Goal: Check status: Check status

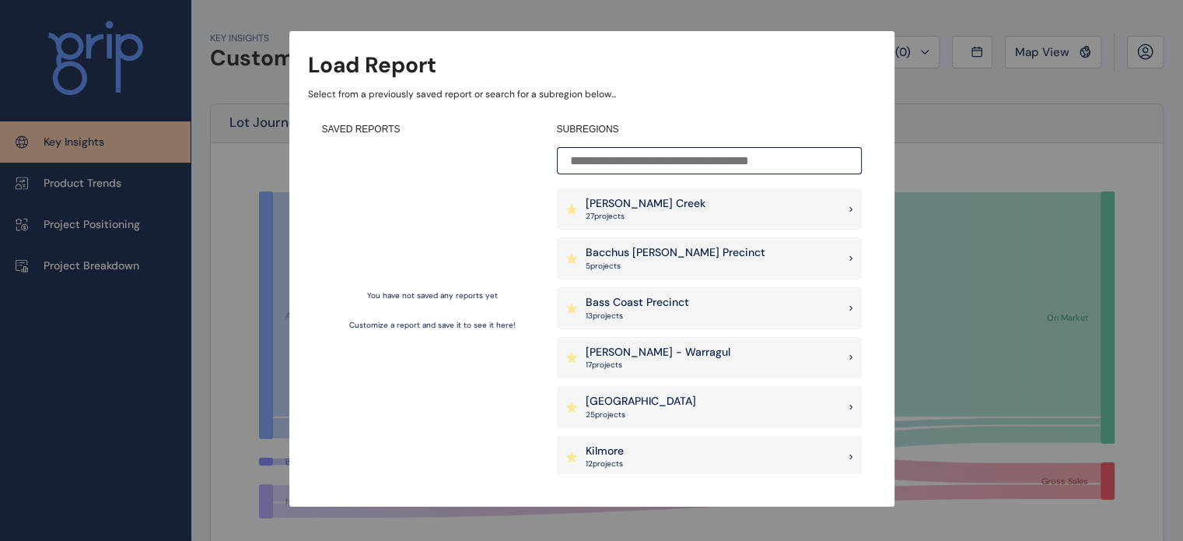
click at [713, 157] on input at bounding box center [709, 160] width 305 height 27
click at [722, 159] on input at bounding box center [709, 160] width 305 height 27
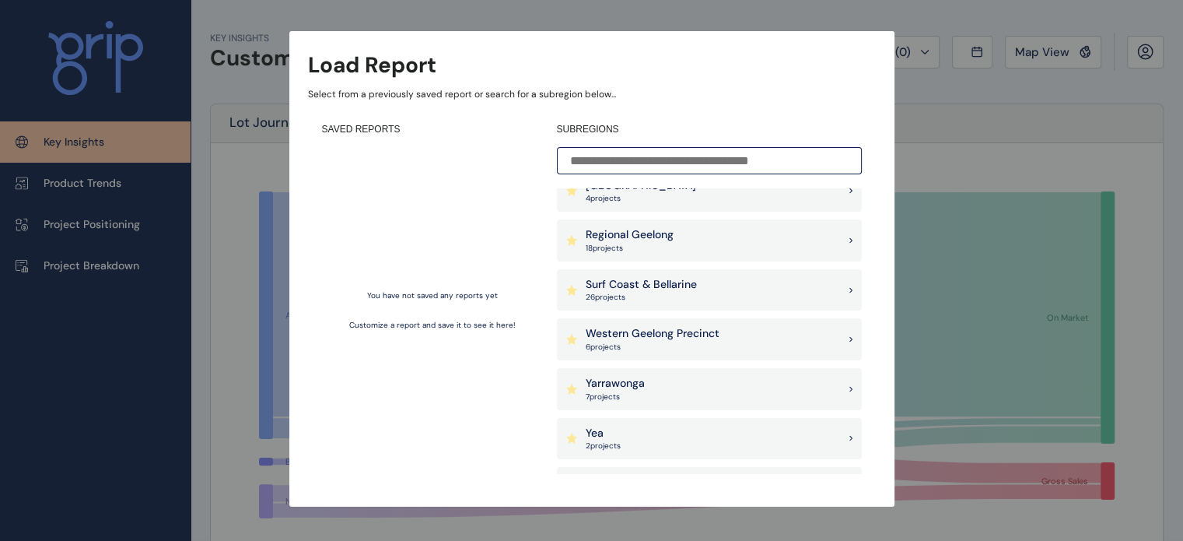
scroll to position [415, 0]
click at [697, 323] on div "Western Geelong Precinct 6 project s" at bounding box center [709, 338] width 305 height 42
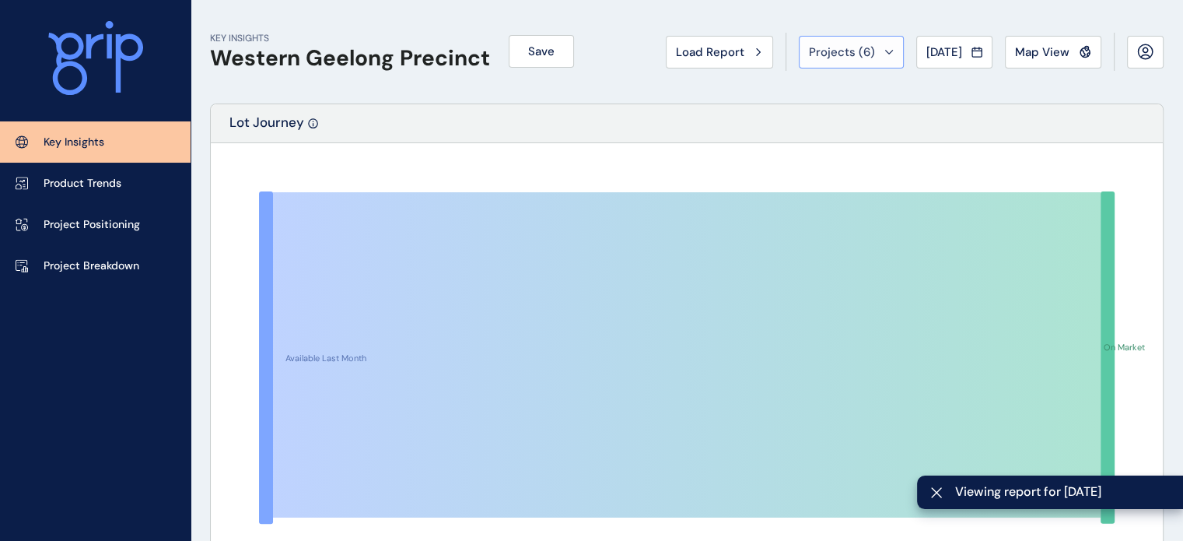
click at [839, 49] on span "Projects ( 6 )" at bounding box center [842, 52] width 66 height 16
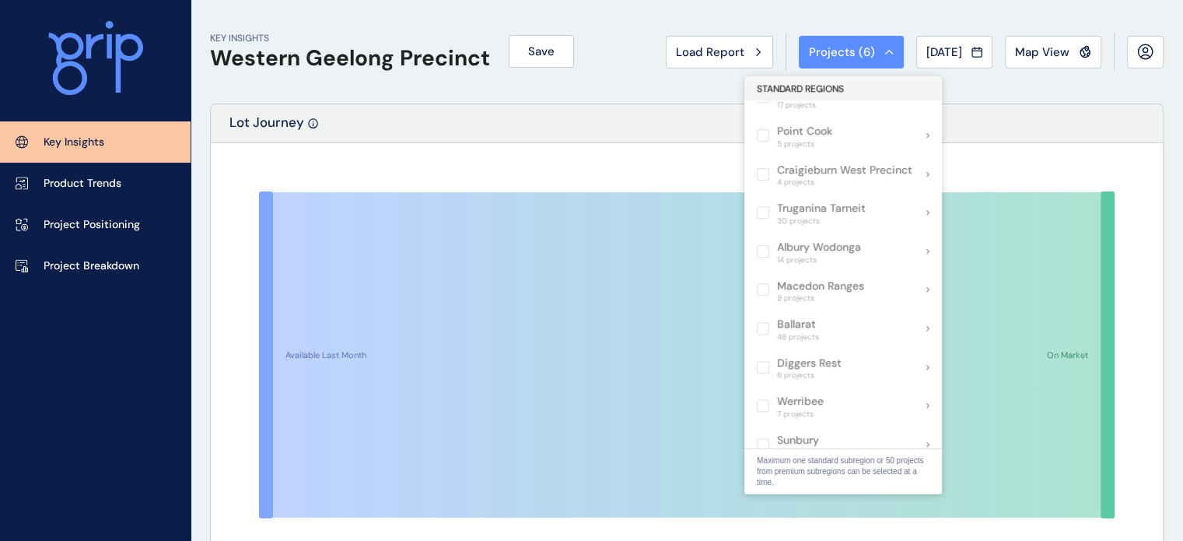
scroll to position [1210, 0]
click at [874, 47] on div "Projects ( 6 )" at bounding box center [851, 52] width 85 height 16
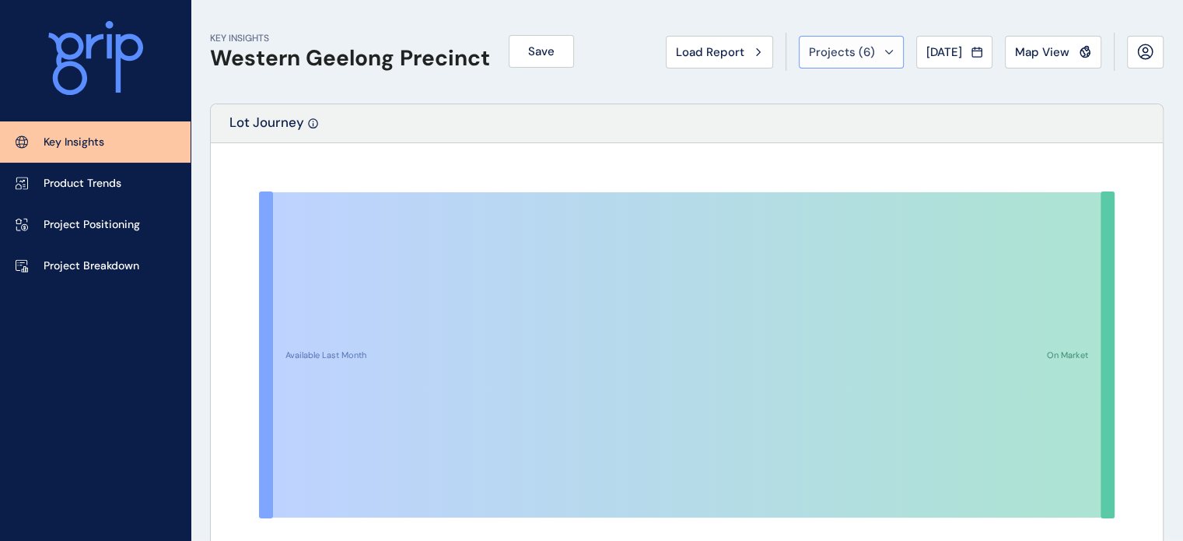
click at [823, 44] on span "Projects ( 6 )" at bounding box center [842, 52] width 66 height 16
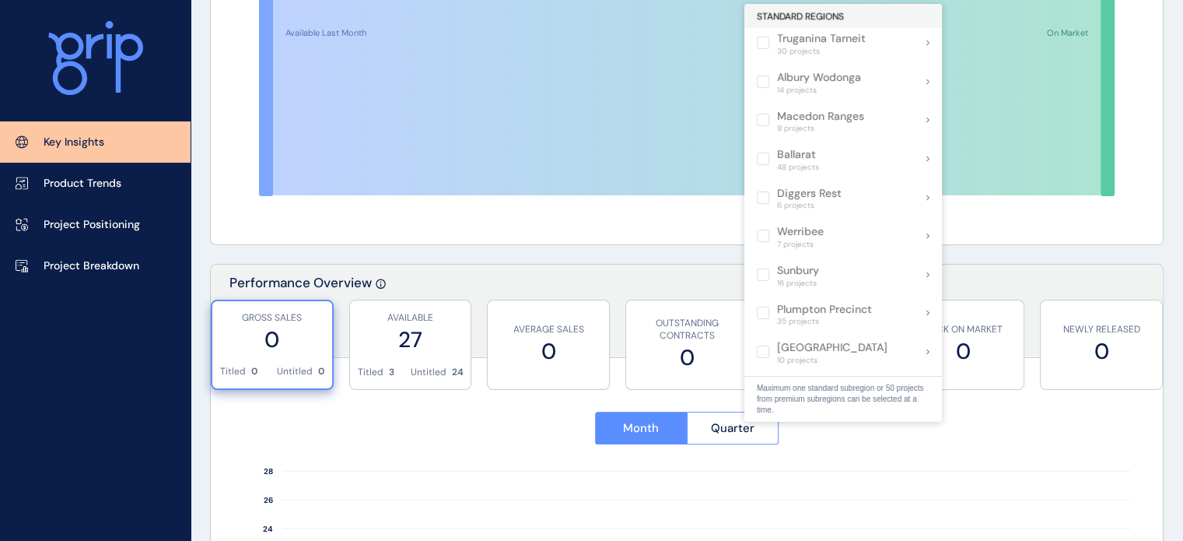
scroll to position [566, 0]
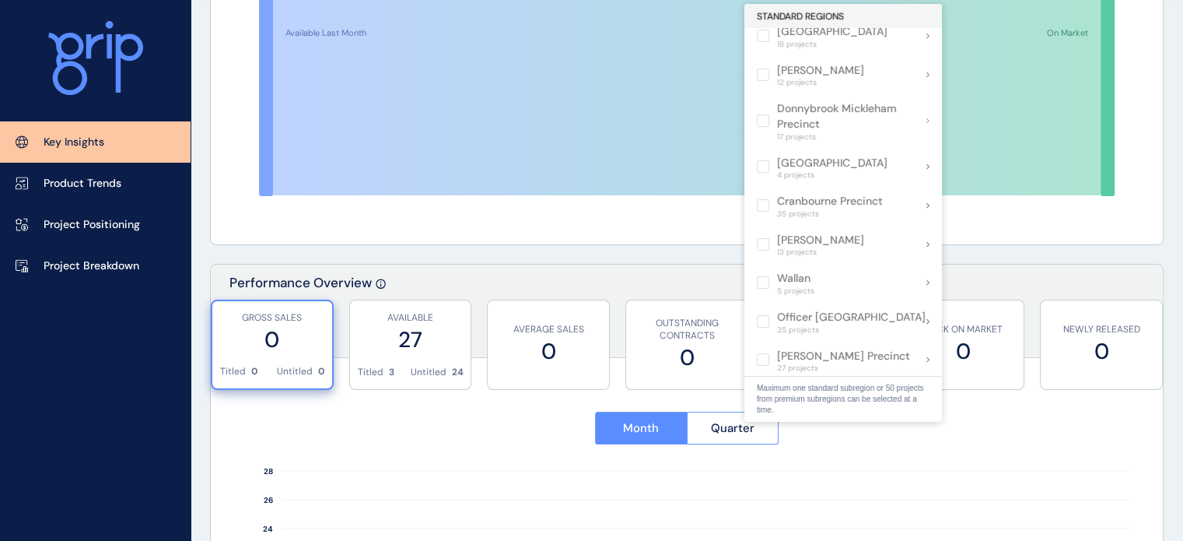
click at [44, 140] on p "Key Insights" at bounding box center [74, 143] width 61 height 16
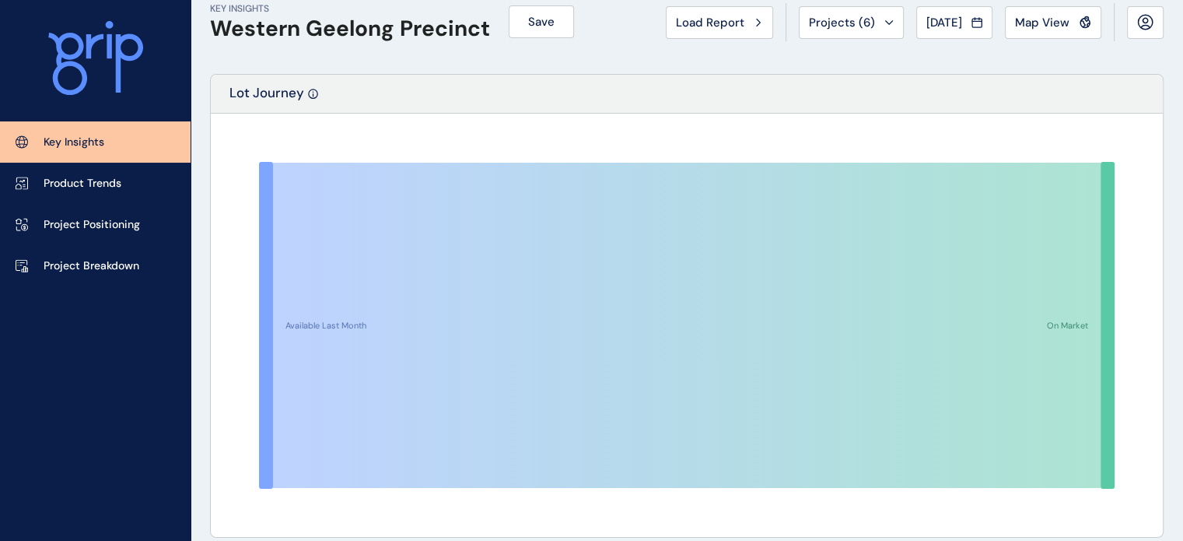
scroll to position [0, 0]
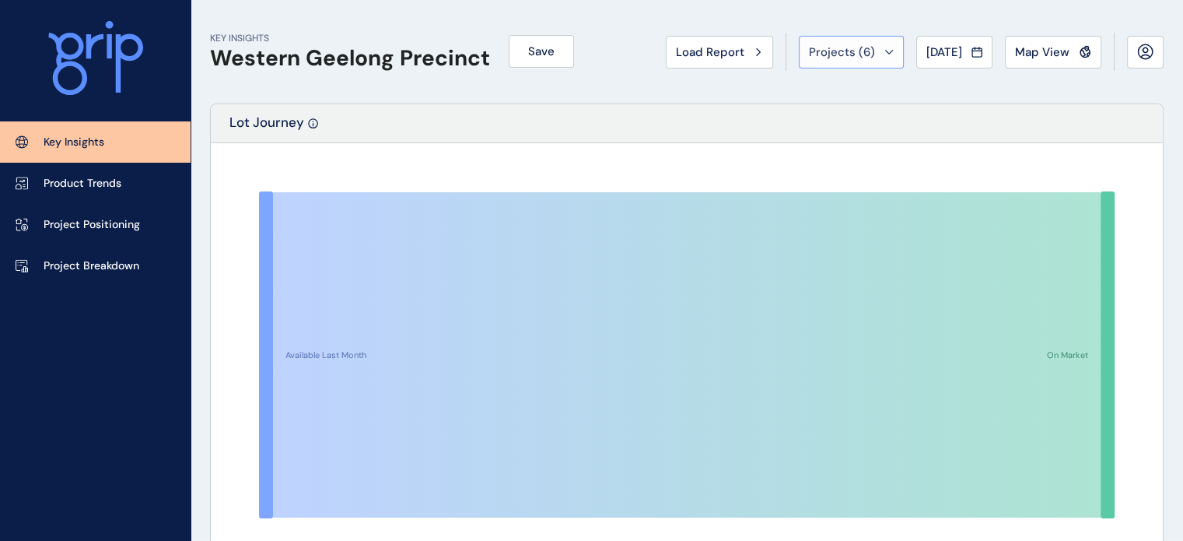
click at [819, 51] on span "Projects ( 6 )" at bounding box center [842, 52] width 66 height 16
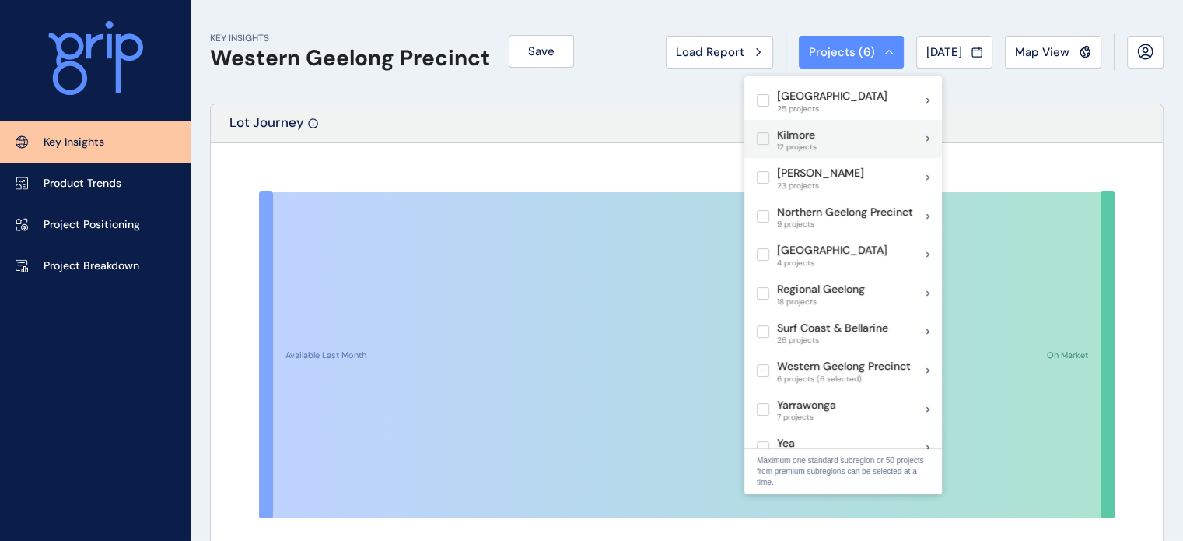
scroll to position [173, 0]
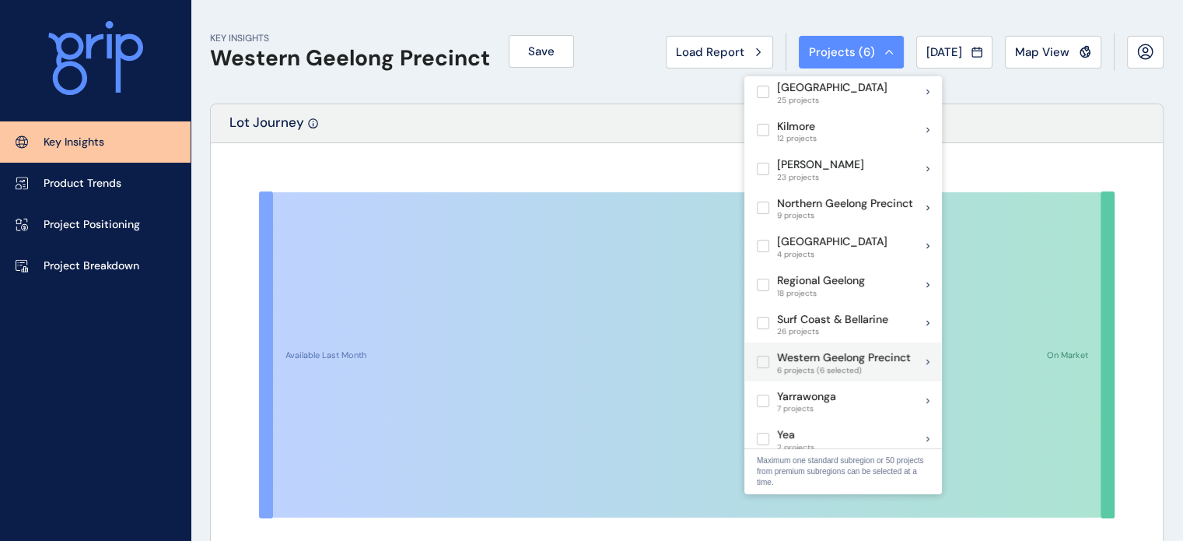
click at [769, 355] on label at bounding box center [763, 361] width 12 height 12
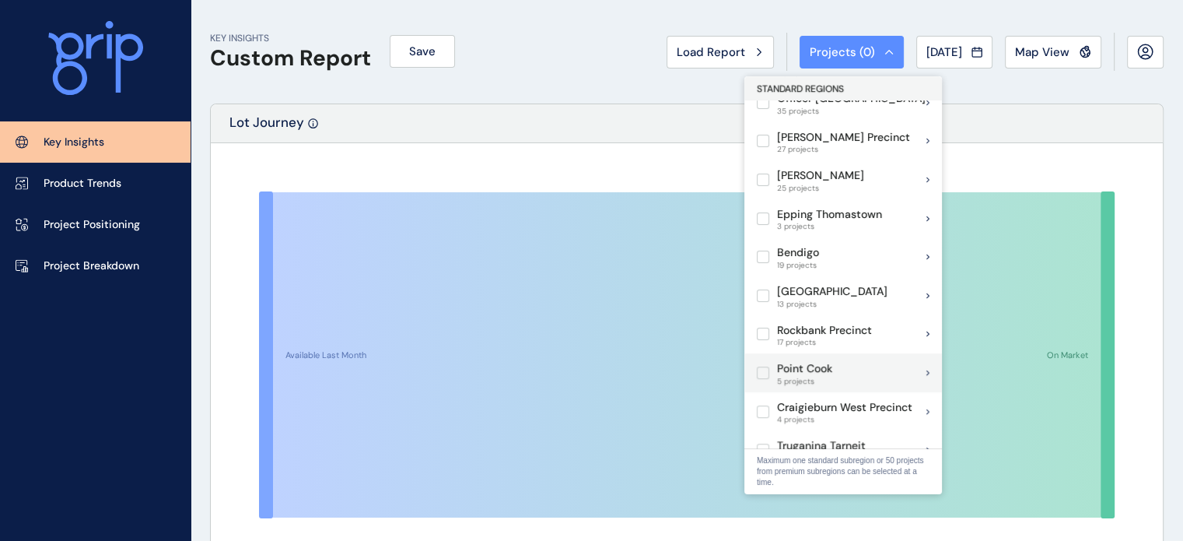
scroll to position [1067, 0]
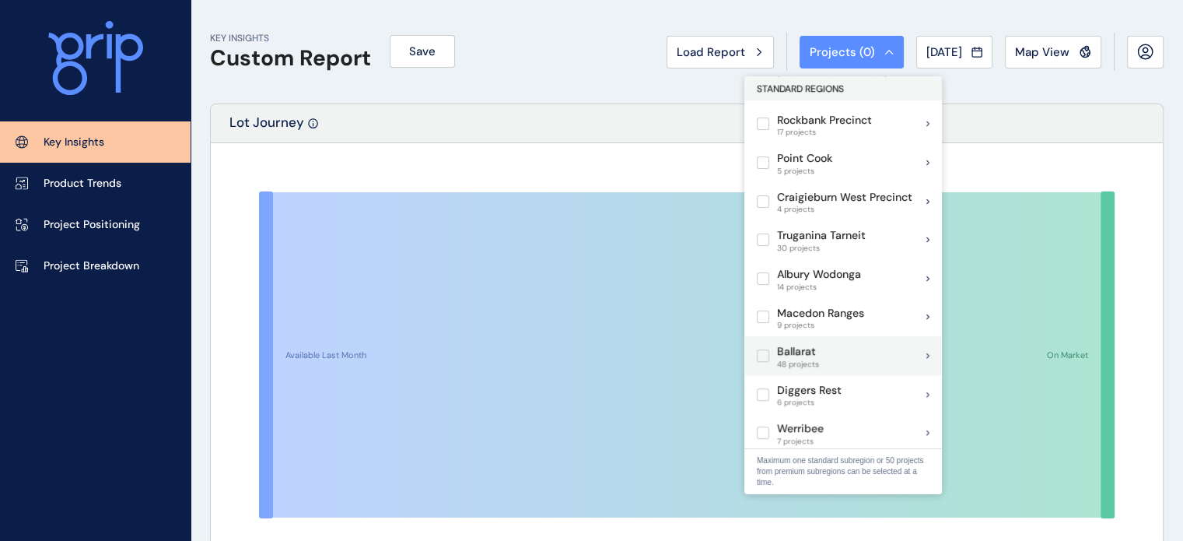
click at [766, 349] on label at bounding box center [763, 355] width 12 height 12
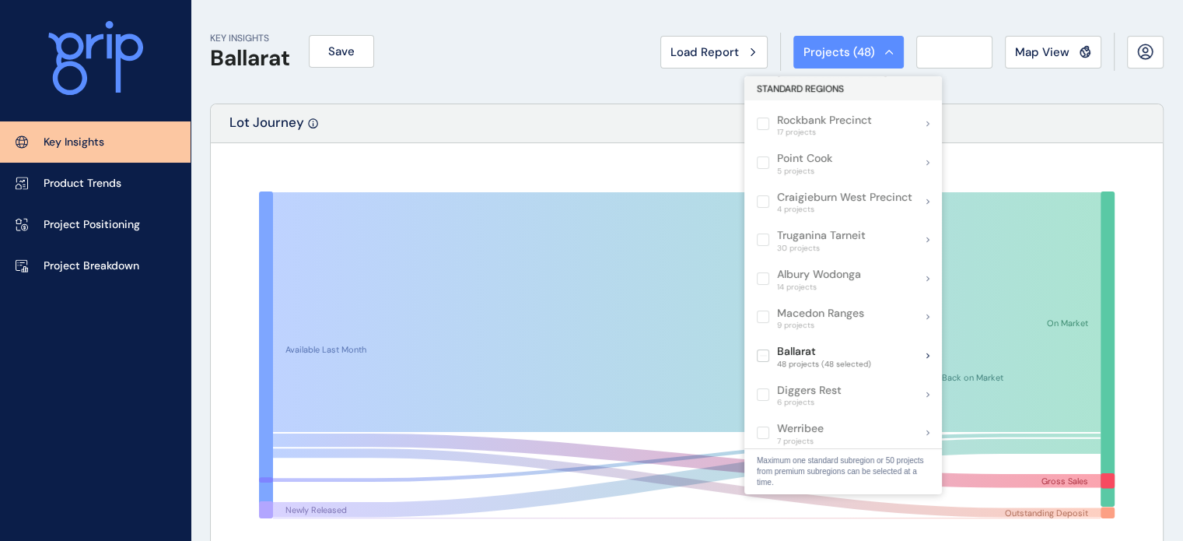
click at [602, 121] on div "Lot Journey" at bounding box center [687, 123] width 952 height 39
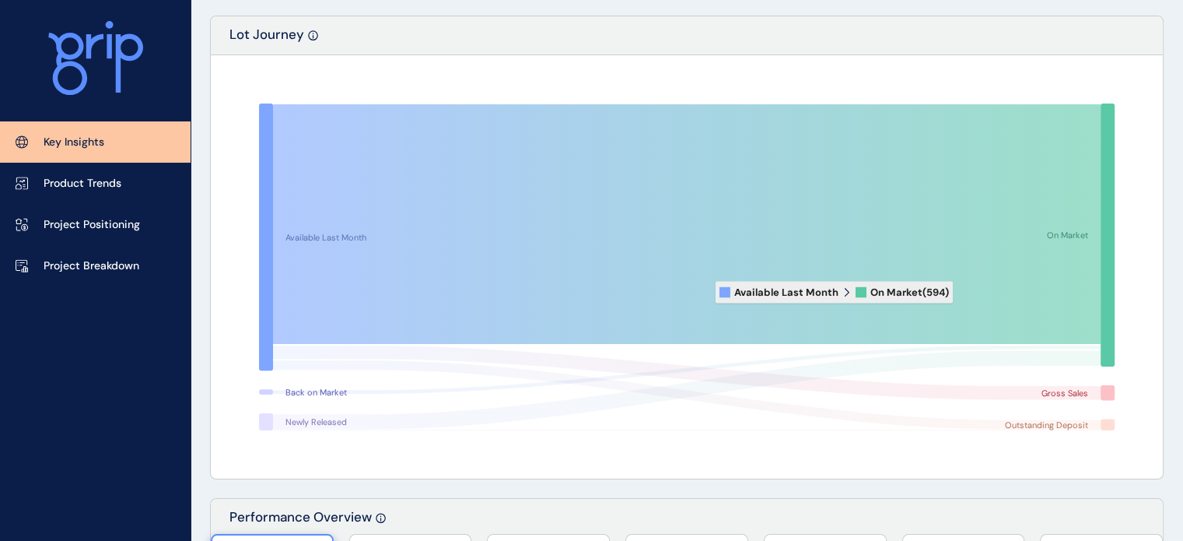
scroll to position [9, 0]
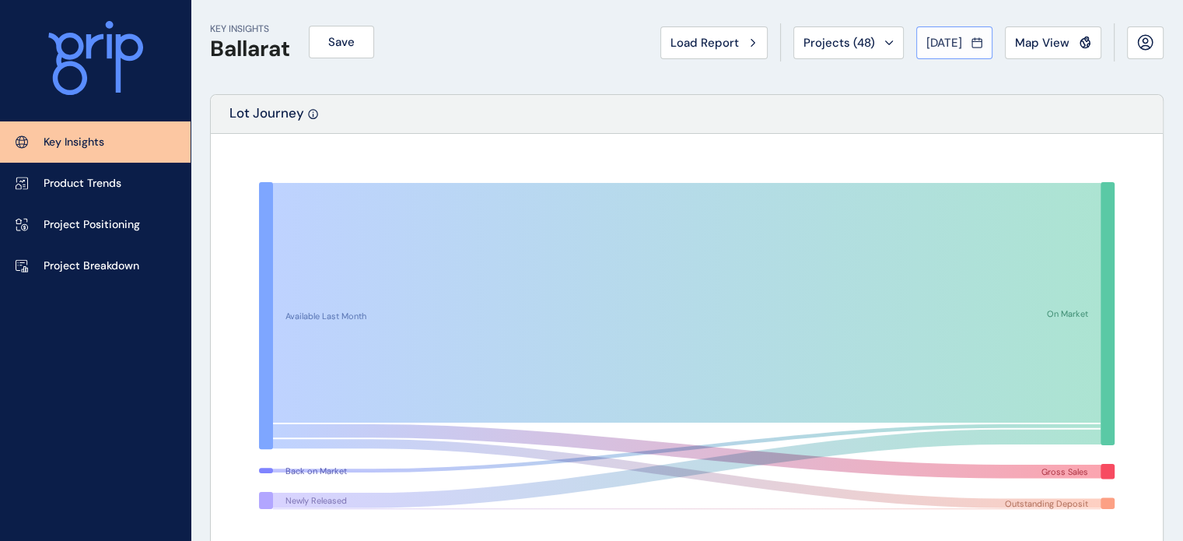
click at [926, 38] on span "[DATE]" at bounding box center [944, 43] width 36 height 16
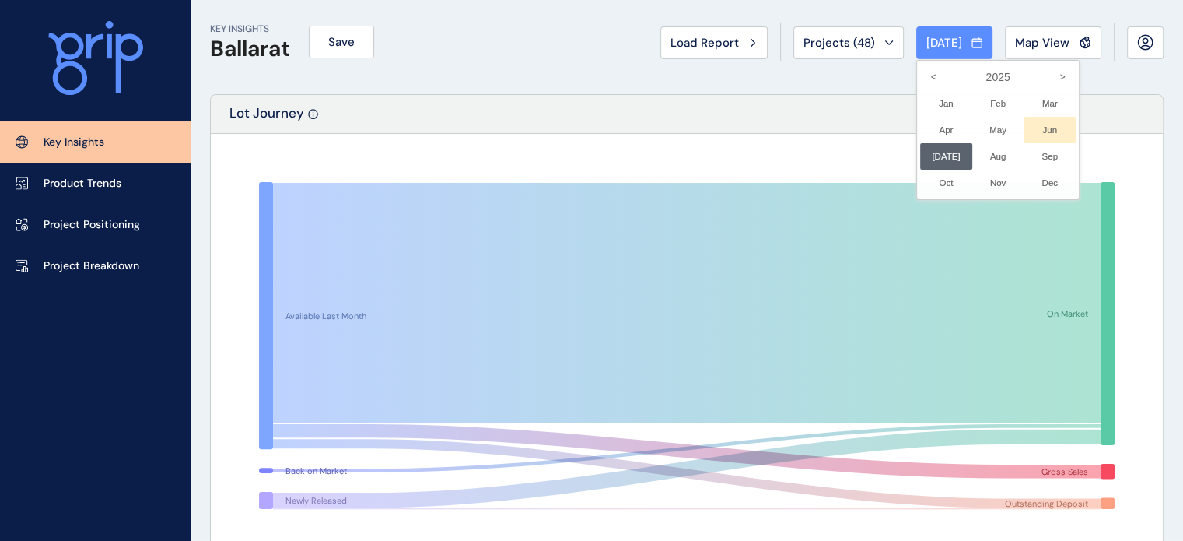
click at [1047, 131] on li "Jun No report is available for this period. New months are usually published 5 …" at bounding box center [1050, 130] width 52 height 26
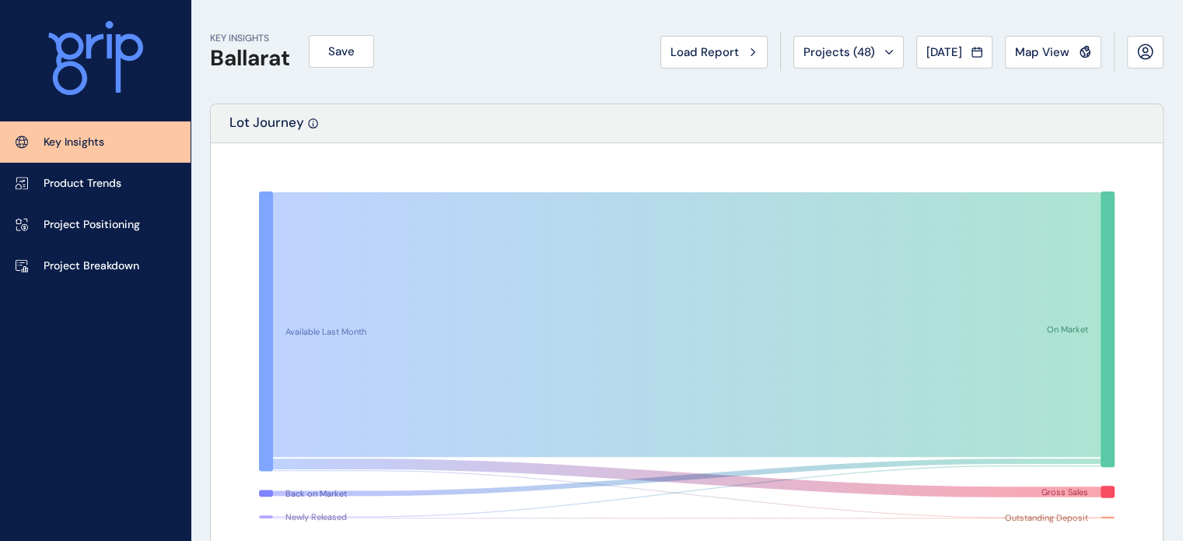
click at [969, 52] on div "[DATE]" at bounding box center [954, 52] width 56 height 16
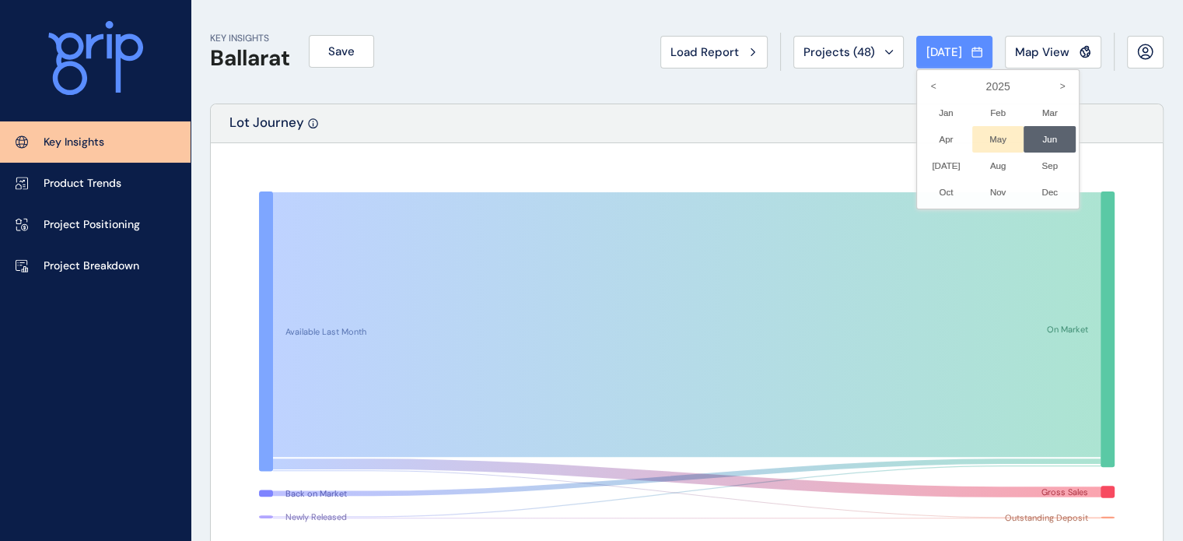
click at [972, 142] on li "May No report is available for this period. New months are usually published 5 …" at bounding box center [998, 139] width 52 height 26
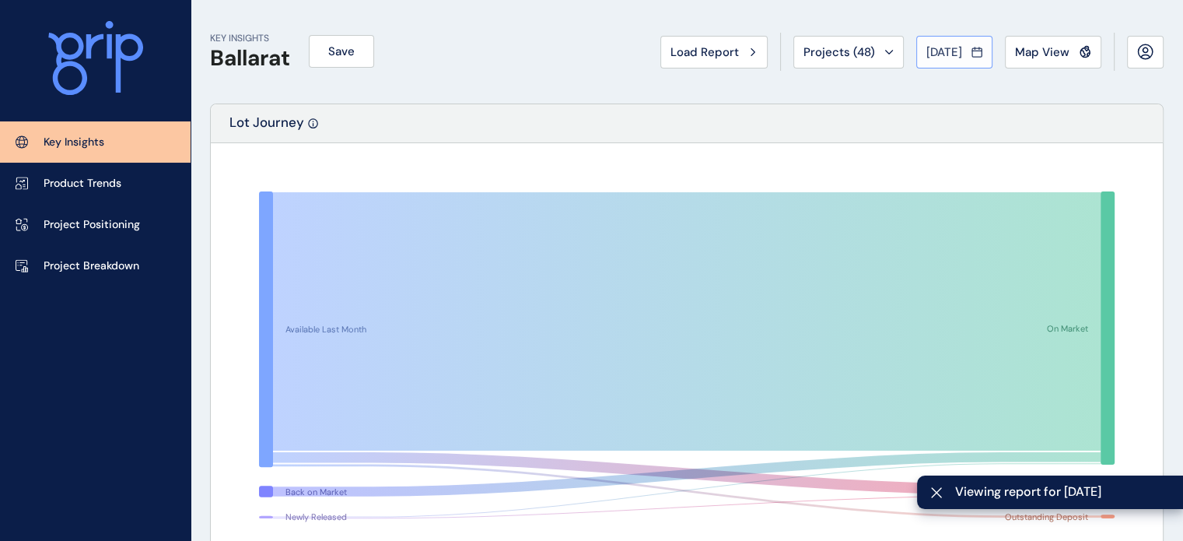
click at [933, 50] on span "[DATE]" at bounding box center [944, 52] width 36 height 16
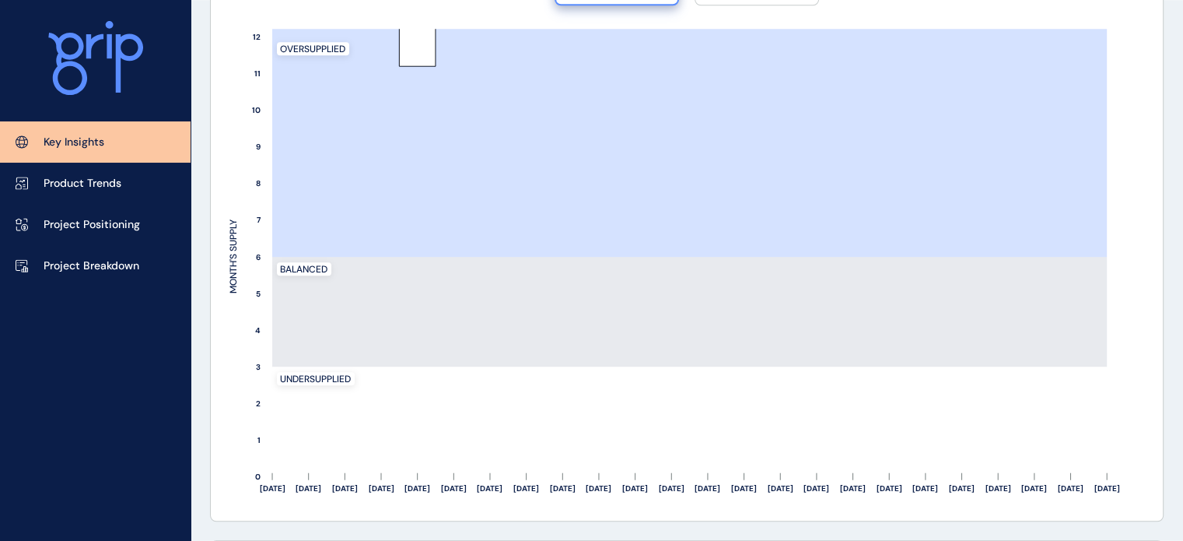
scroll to position [1245, 0]
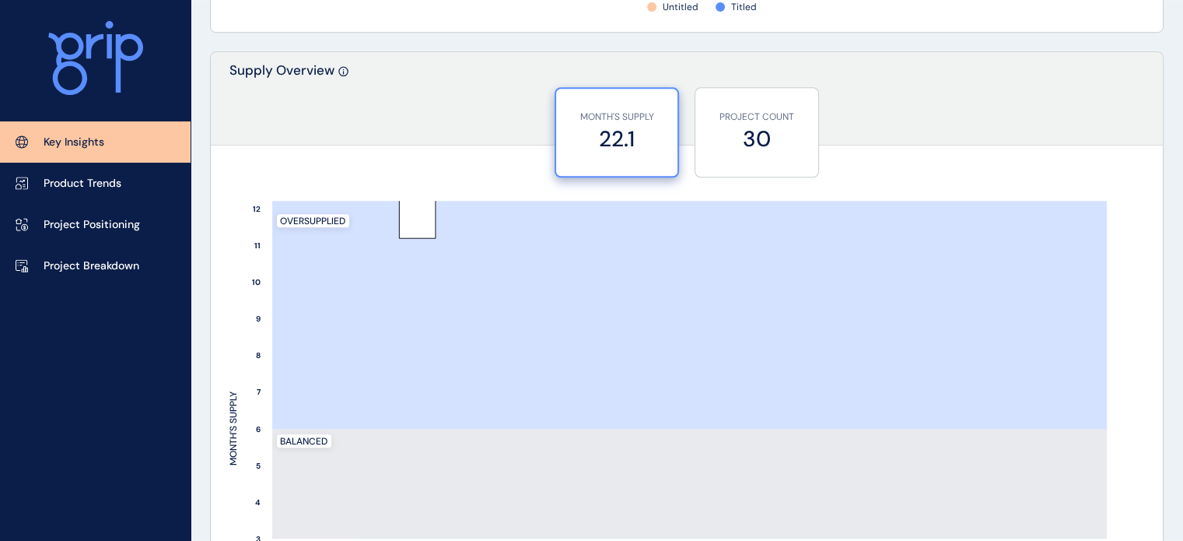
click at [674, 292] on div at bounding box center [591, 270] width 1183 height 541
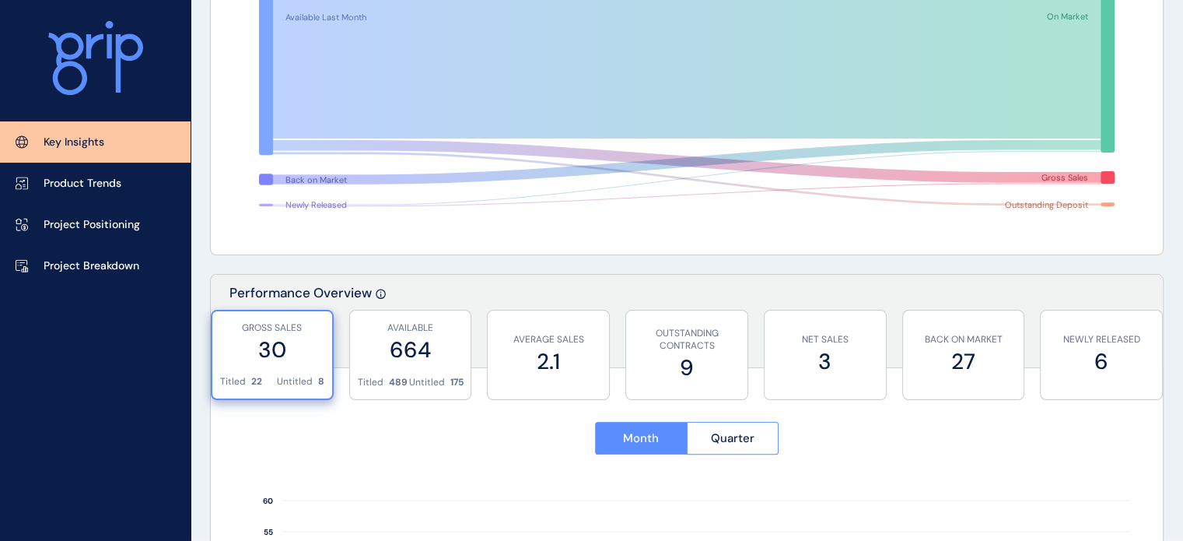
scroll to position [311, 0]
